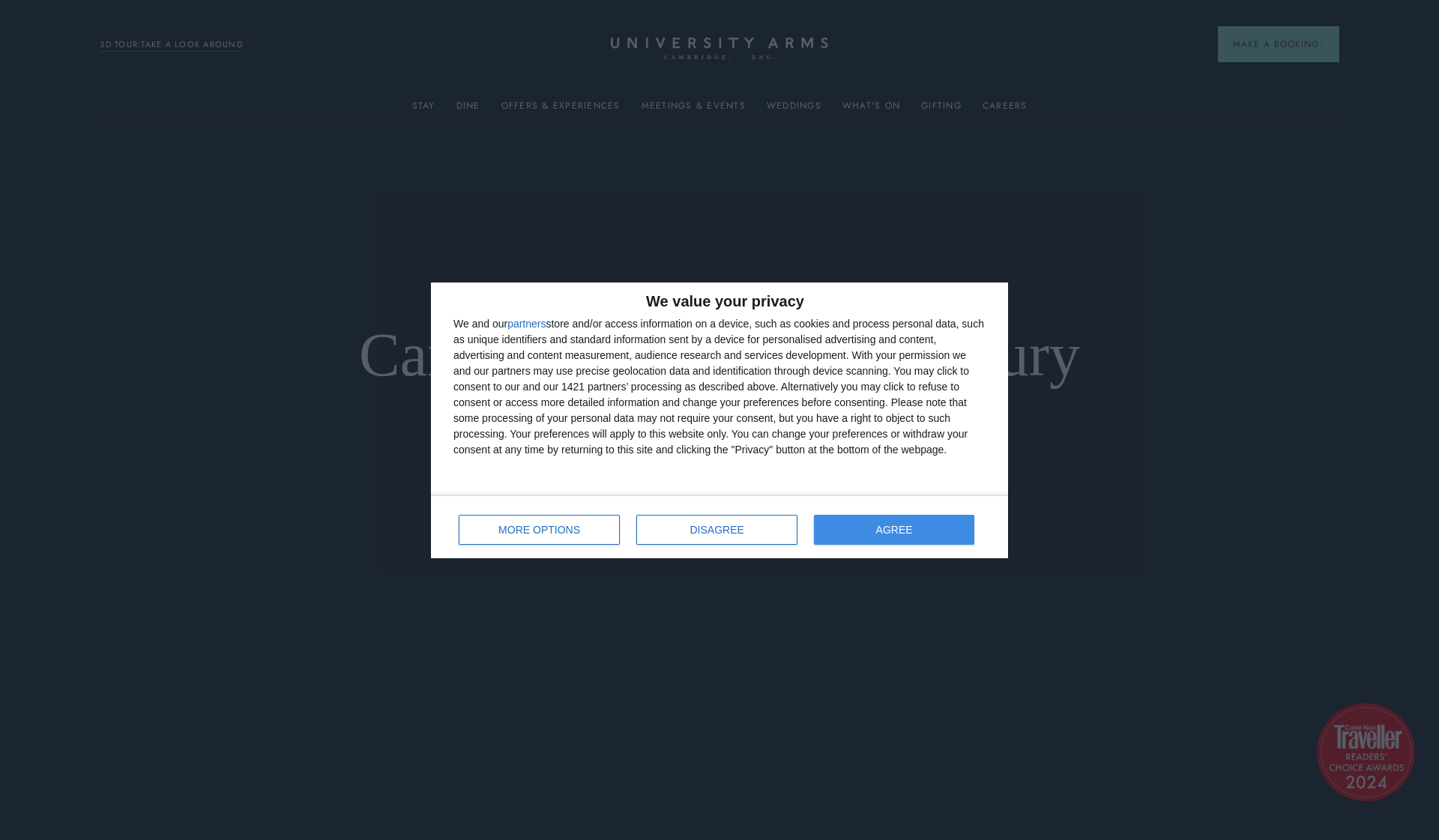
click at [878, 536] on button "AGREE" at bounding box center [894, 530] width 161 height 30
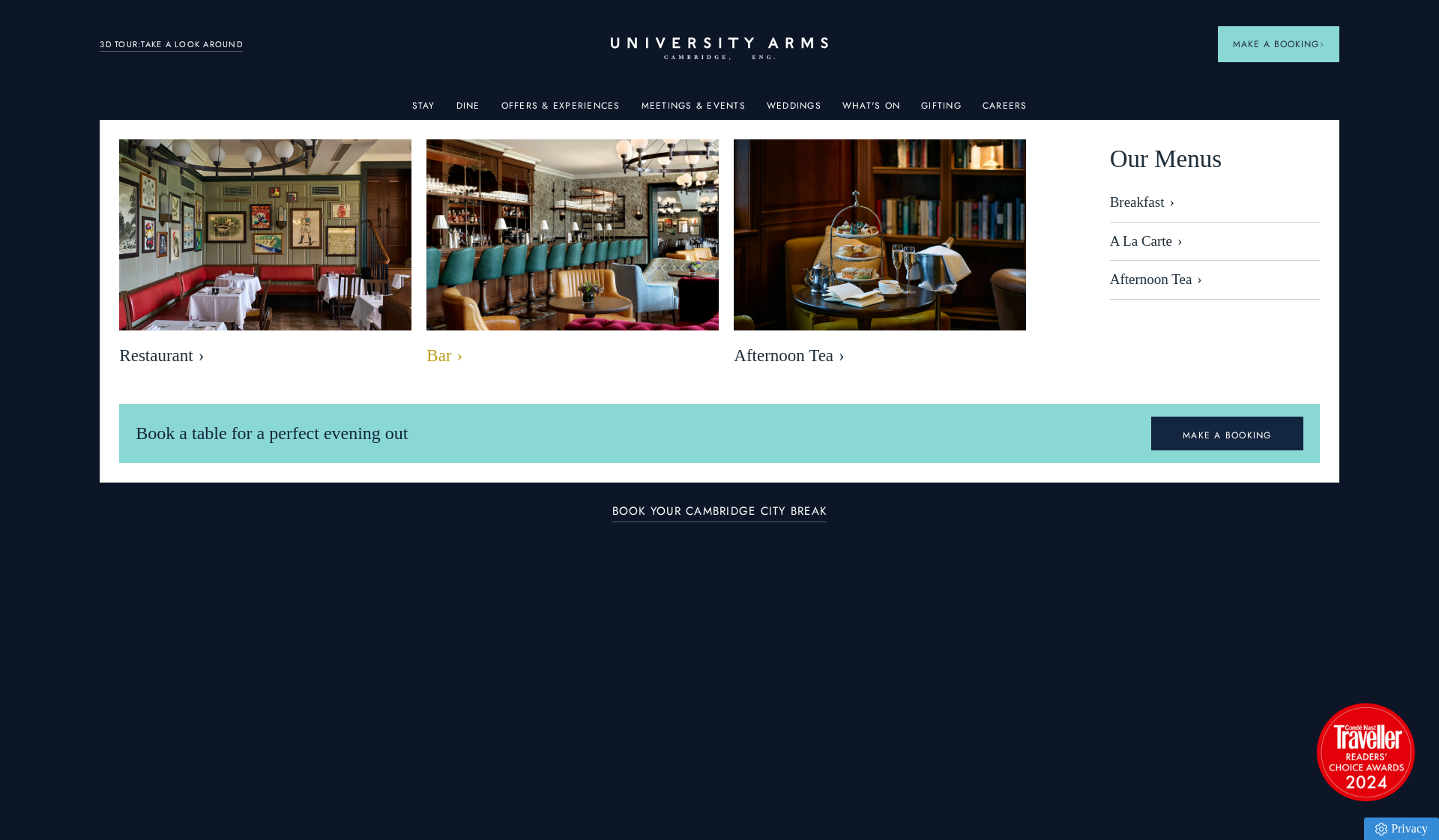
click at [506, 321] on img at bounding box center [573, 237] width 337 height 224
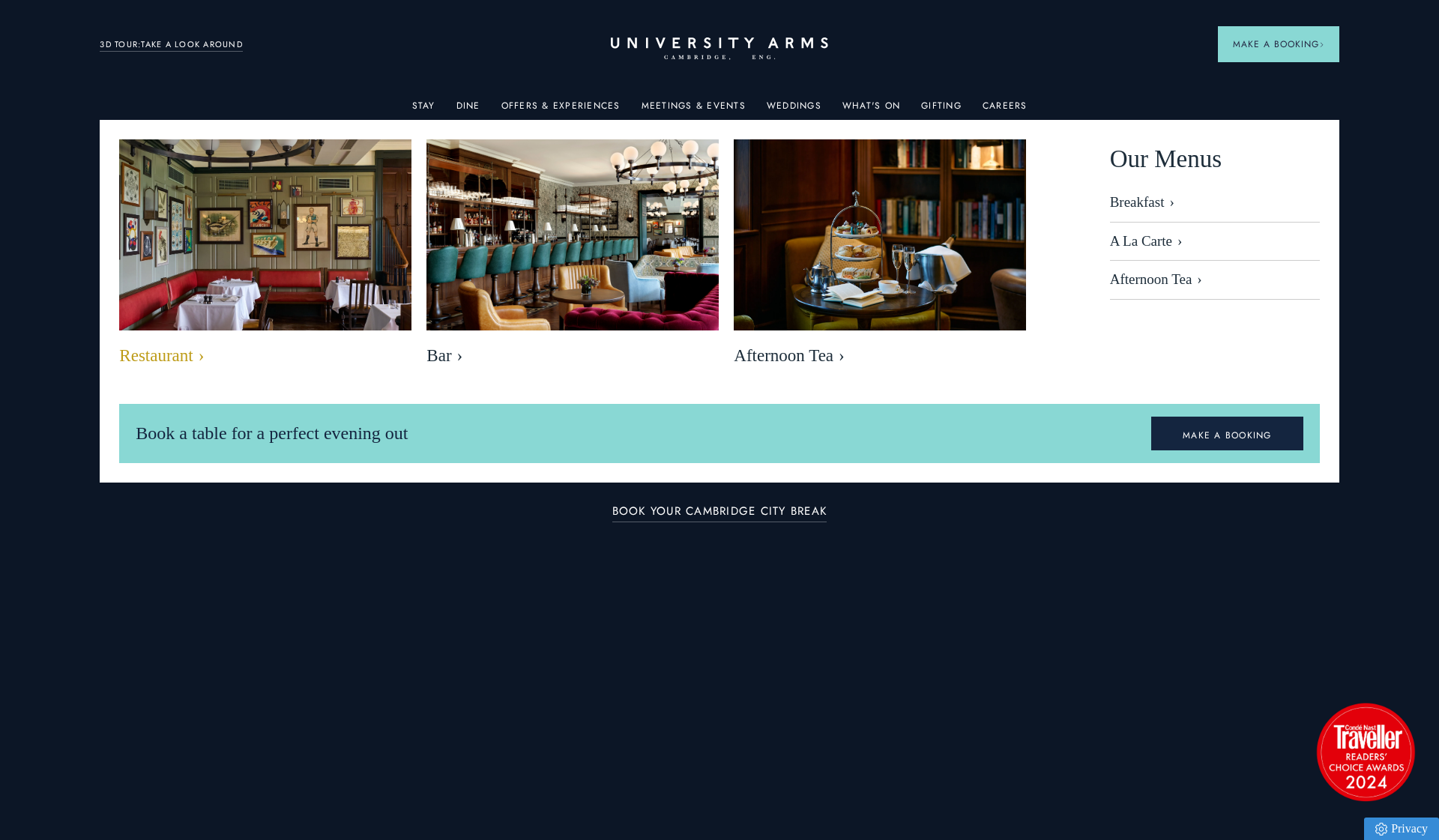
click at [300, 289] on img at bounding box center [266, 237] width 337 height 224
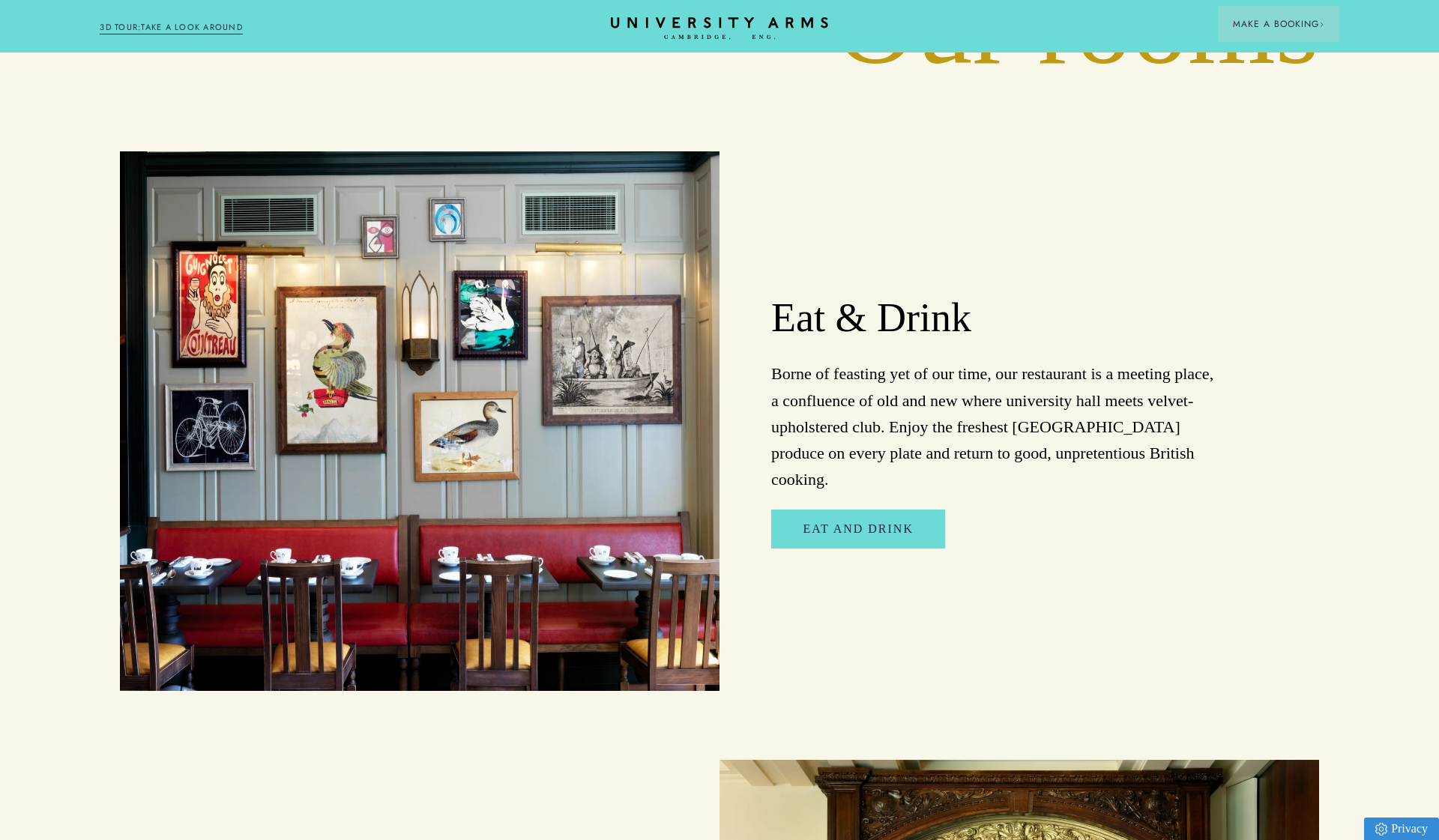
scroll to position [2790, 0]
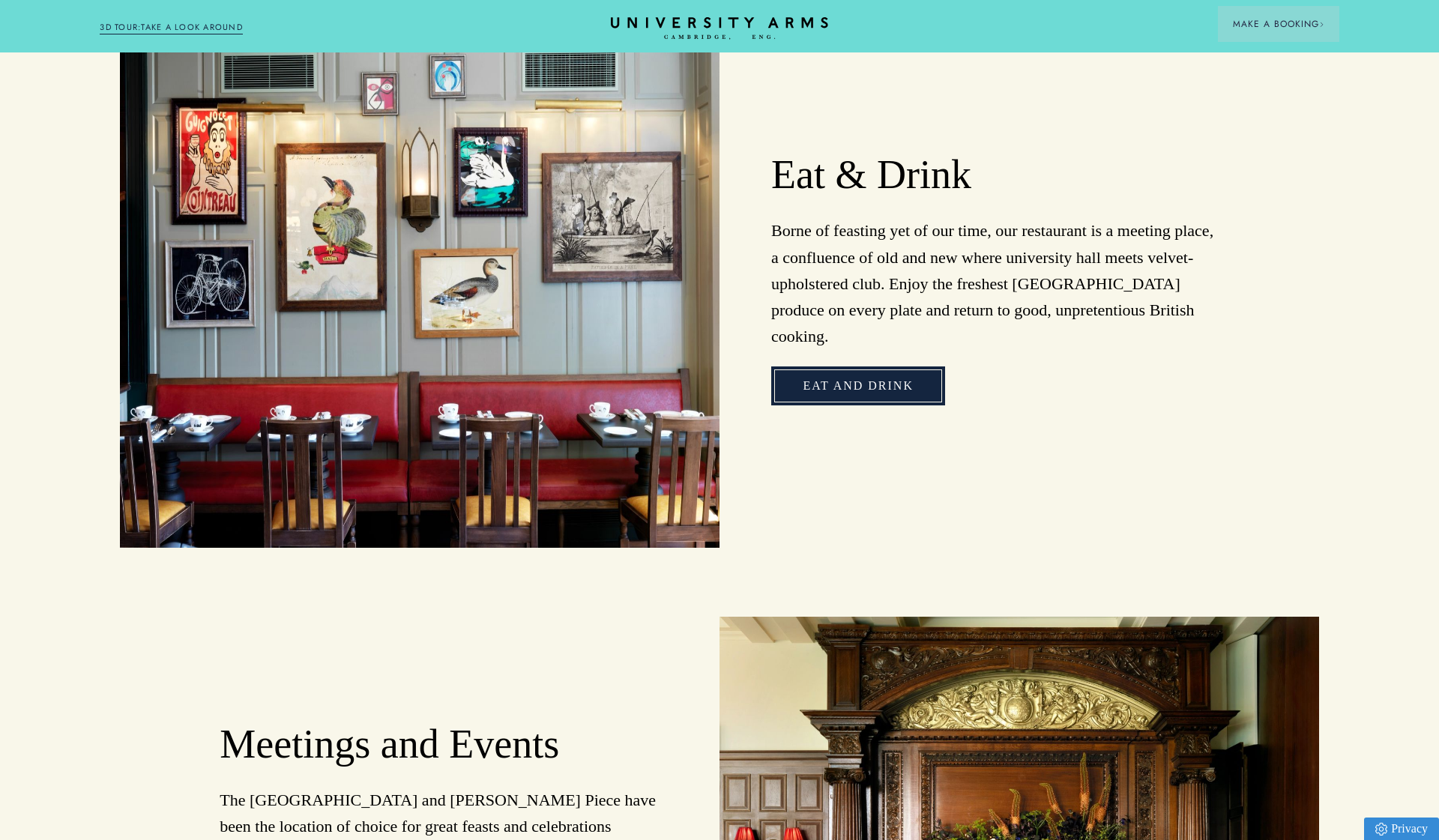
click at [844, 367] on link "Eat and Drink" at bounding box center [857, 385] width 173 height 39
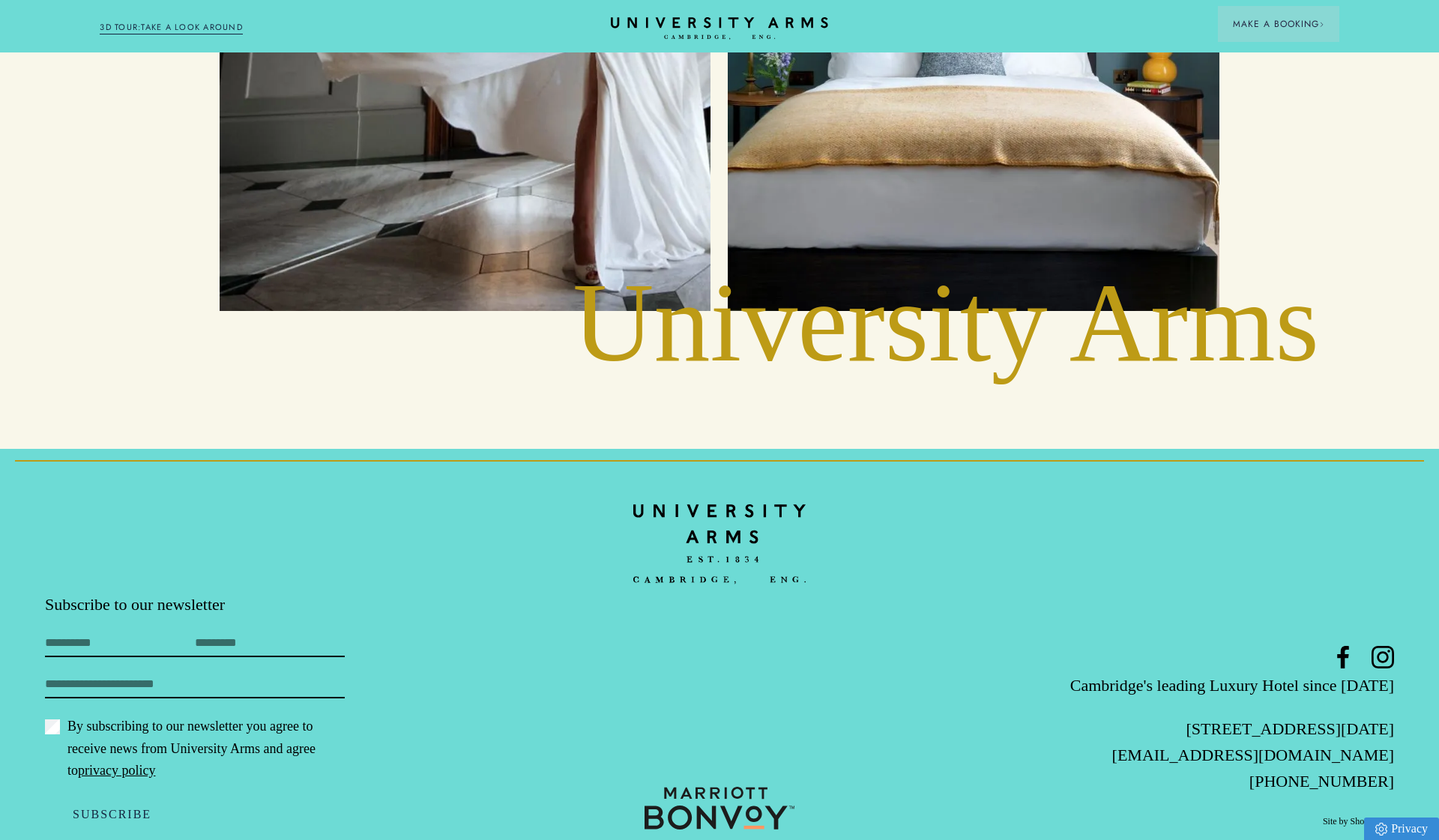
scroll to position [7673, 0]
click at [745, 788] on img at bounding box center [719, 808] width 150 height 43
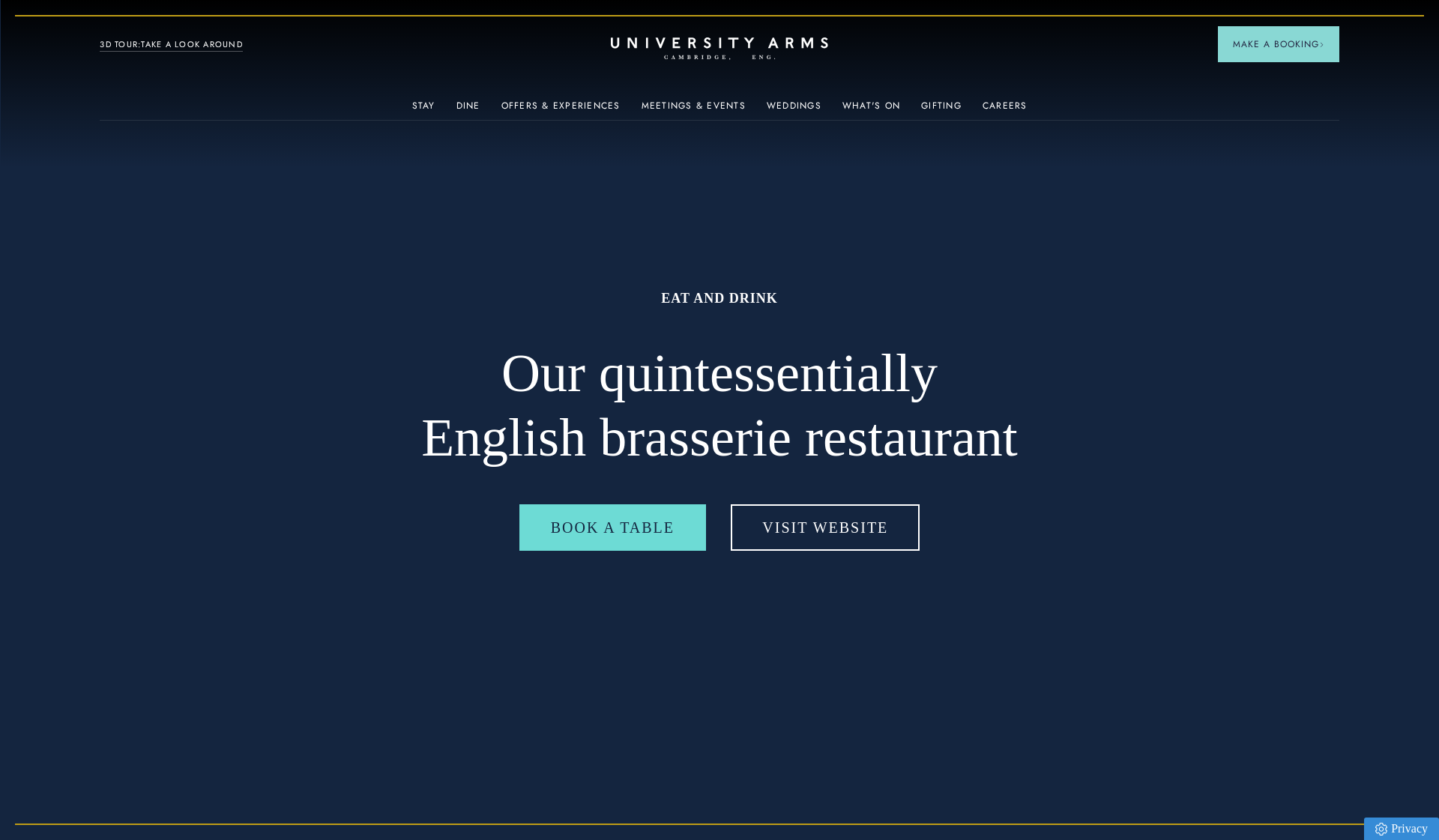
scroll to position [0, 0]
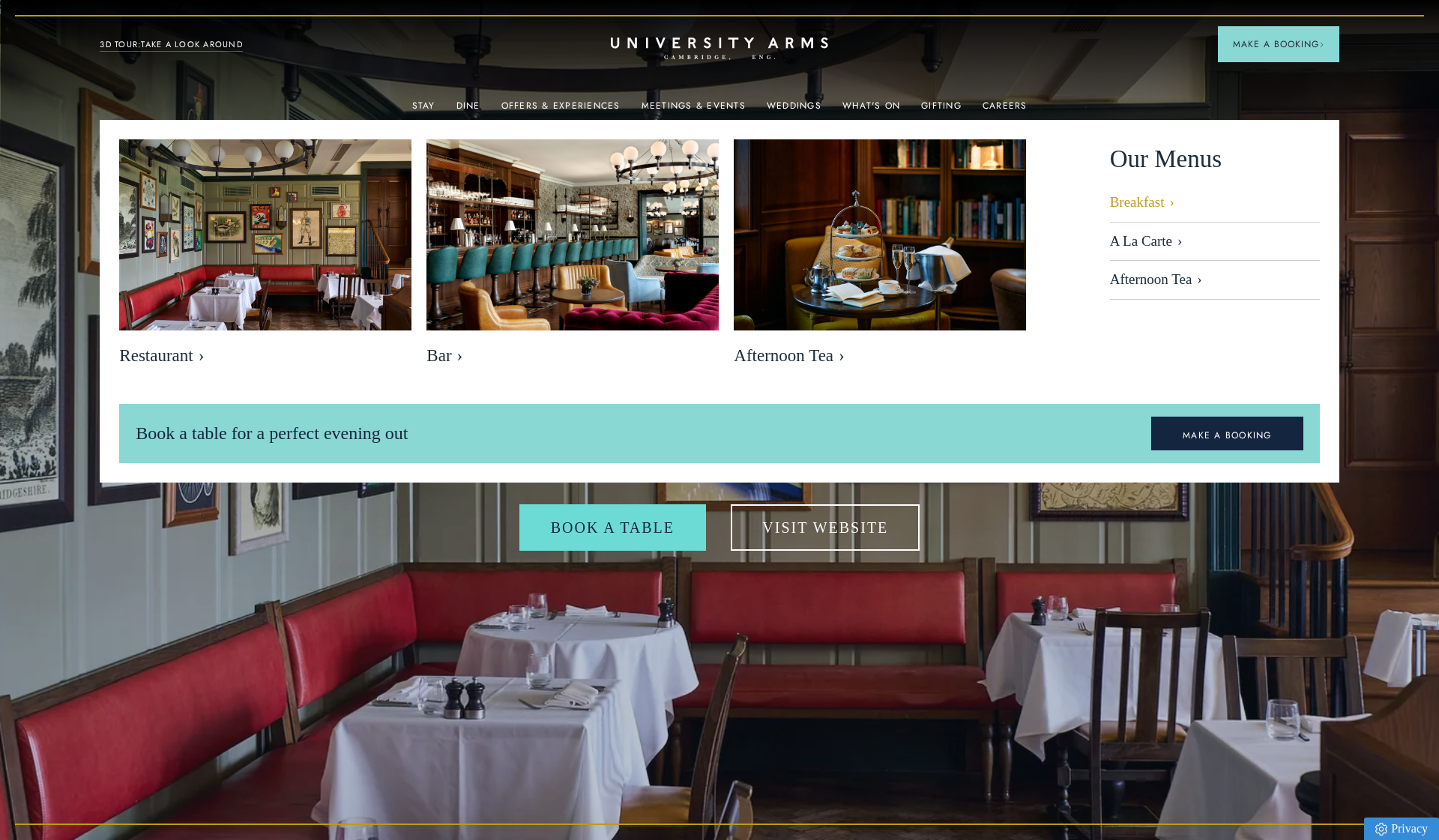
click at [1131, 208] on link "Breakfast" at bounding box center [1215, 208] width 210 height 29
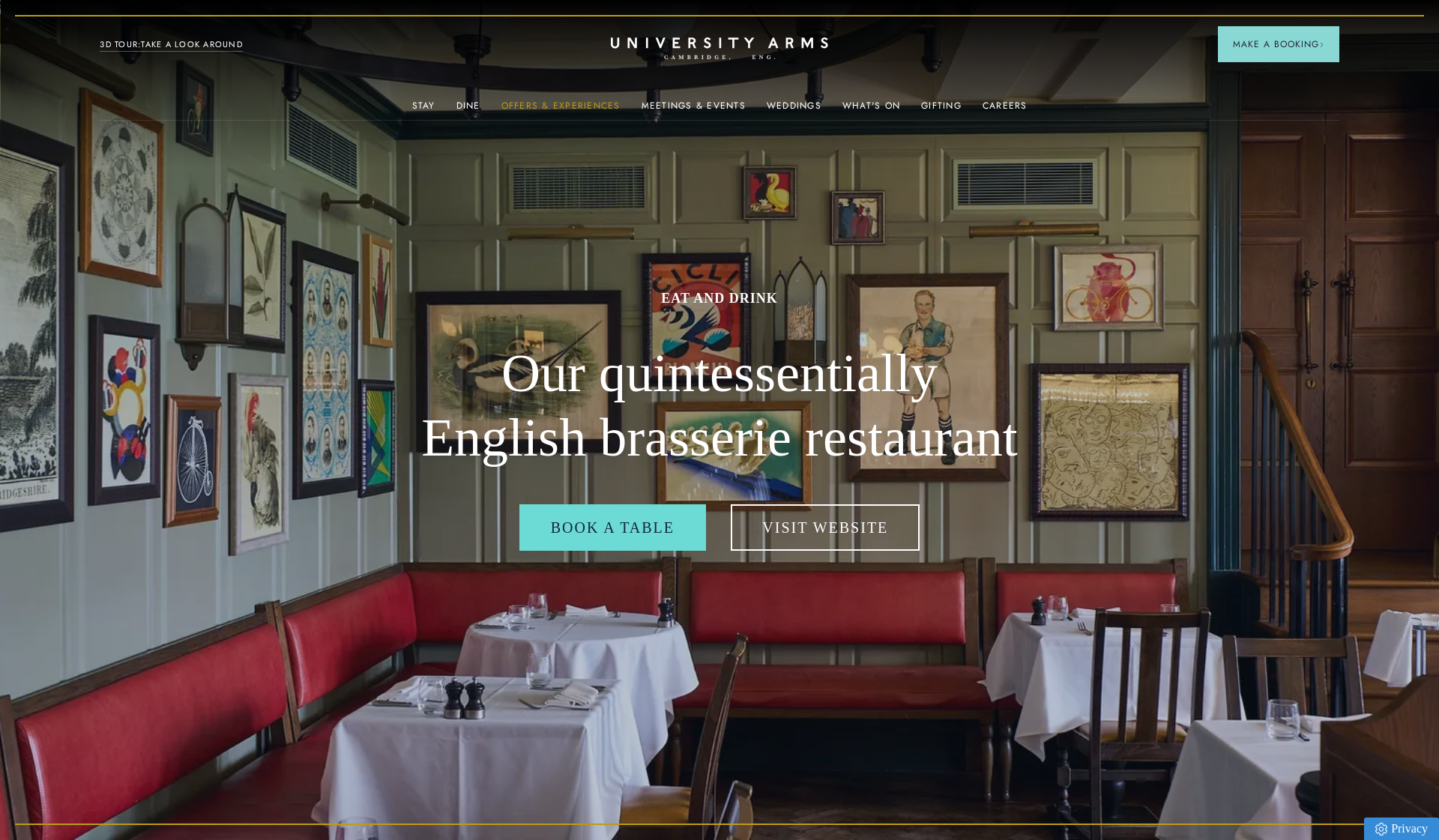
click at [562, 109] on link "Offers & Experiences" at bounding box center [561, 110] width 119 height 20
click at [879, 107] on link "What's On" at bounding box center [871, 110] width 57 height 20
